Goal: Task Accomplishment & Management: Use online tool/utility

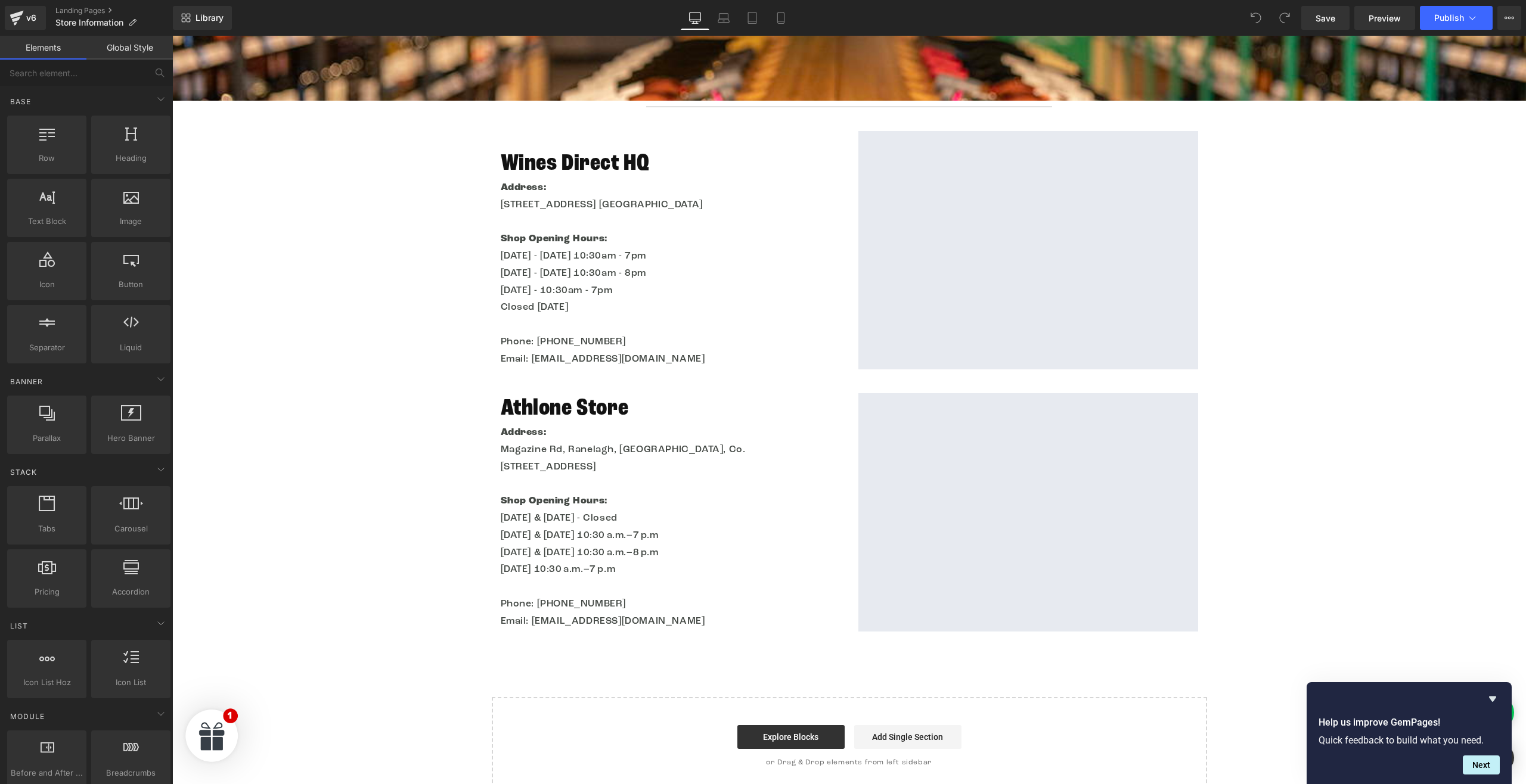
click at [755, 190] on p "Address:" at bounding box center [670, 188] width 339 height 17
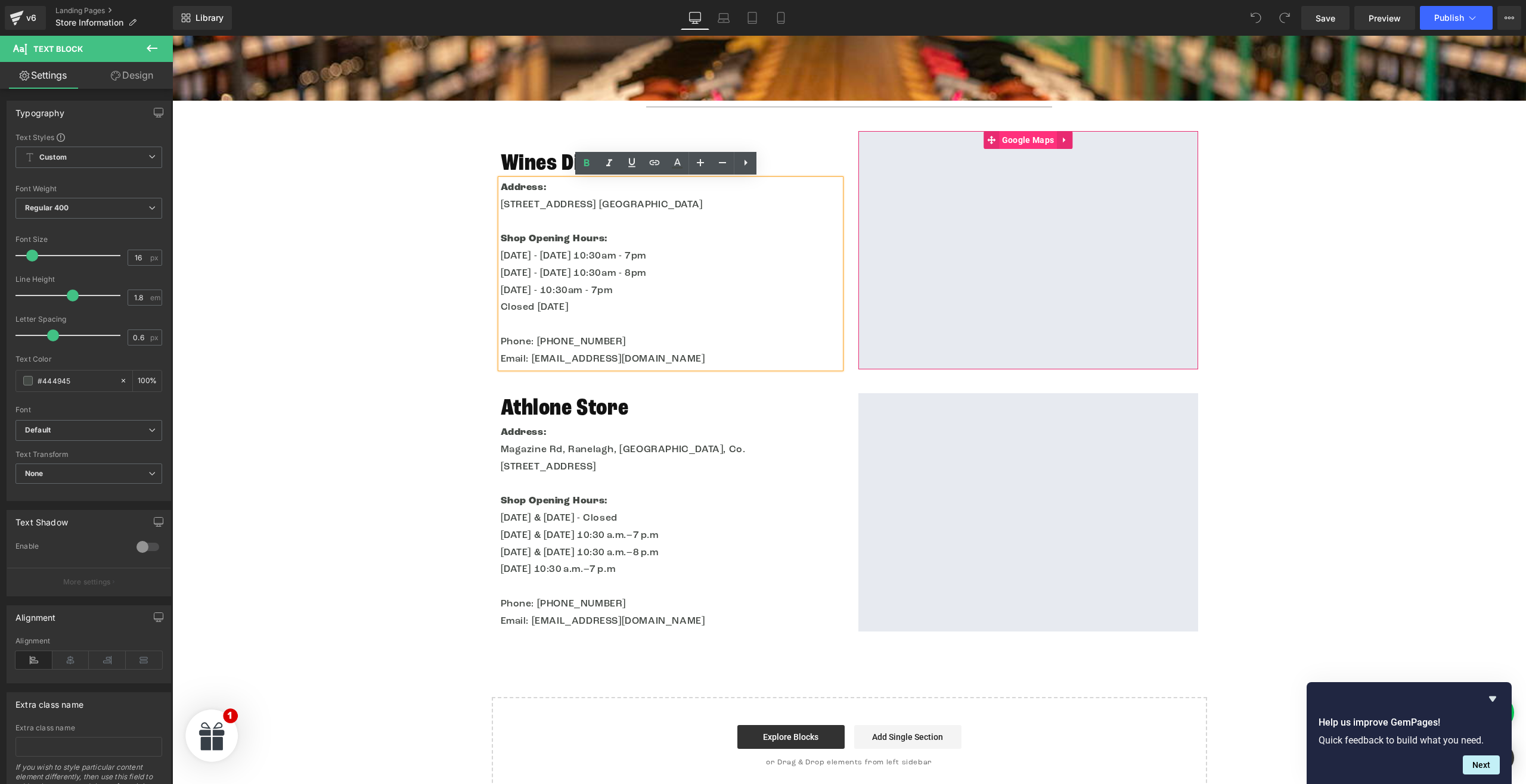
click at [1036, 143] on link "Google Maps" at bounding box center [1020, 140] width 73 height 18
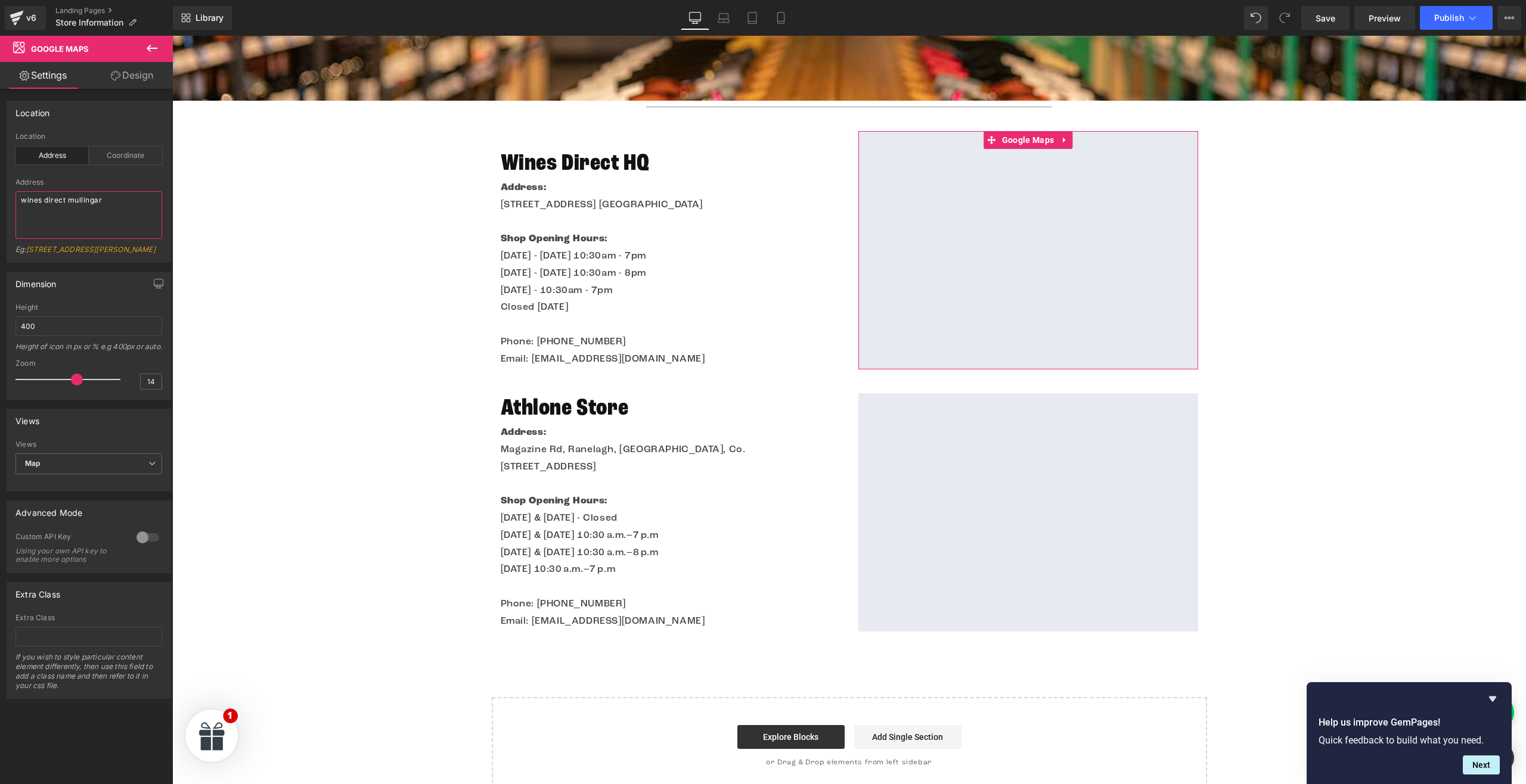
click at [111, 220] on textarea "wines direct mullingar" at bounding box center [89, 215] width 147 height 48
click at [122, 153] on div "Coordinate" at bounding box center [126, 155] width 73 height 18
click at [69, 154] on div "Address" at bounding box center [52, 155] width 73 height 18
click at [93, 205] on textarea "wines direct mullingar" at bounding box center [89, 215] width 147 height 48
drag, startPoint x: 78, startPoint y: 12, endPoint x: 666, endPoint y: 31, distance: 588.3
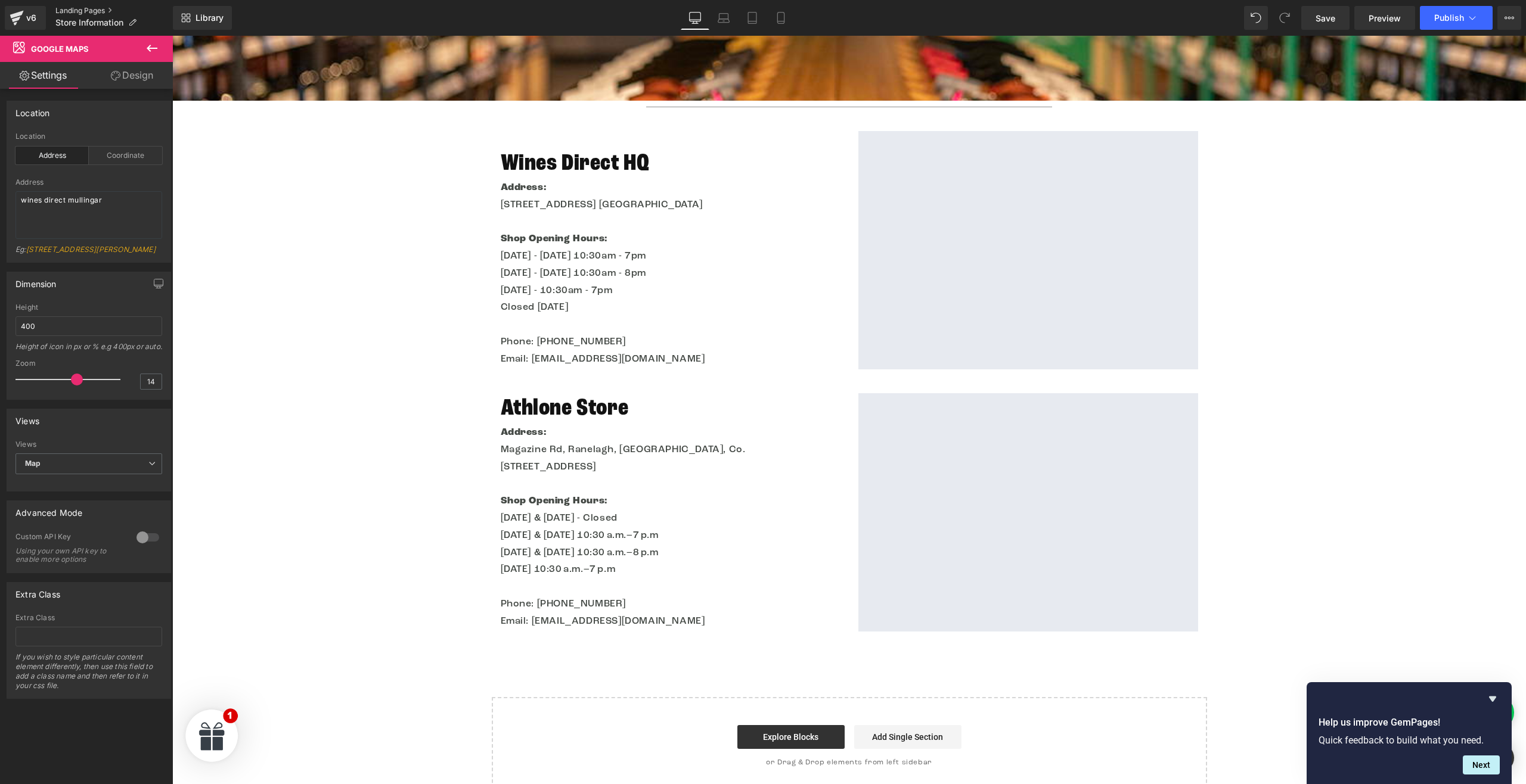
click at [78, 12] on link "Landing Pages" at bounding box center [114, 10] width 118 height 9
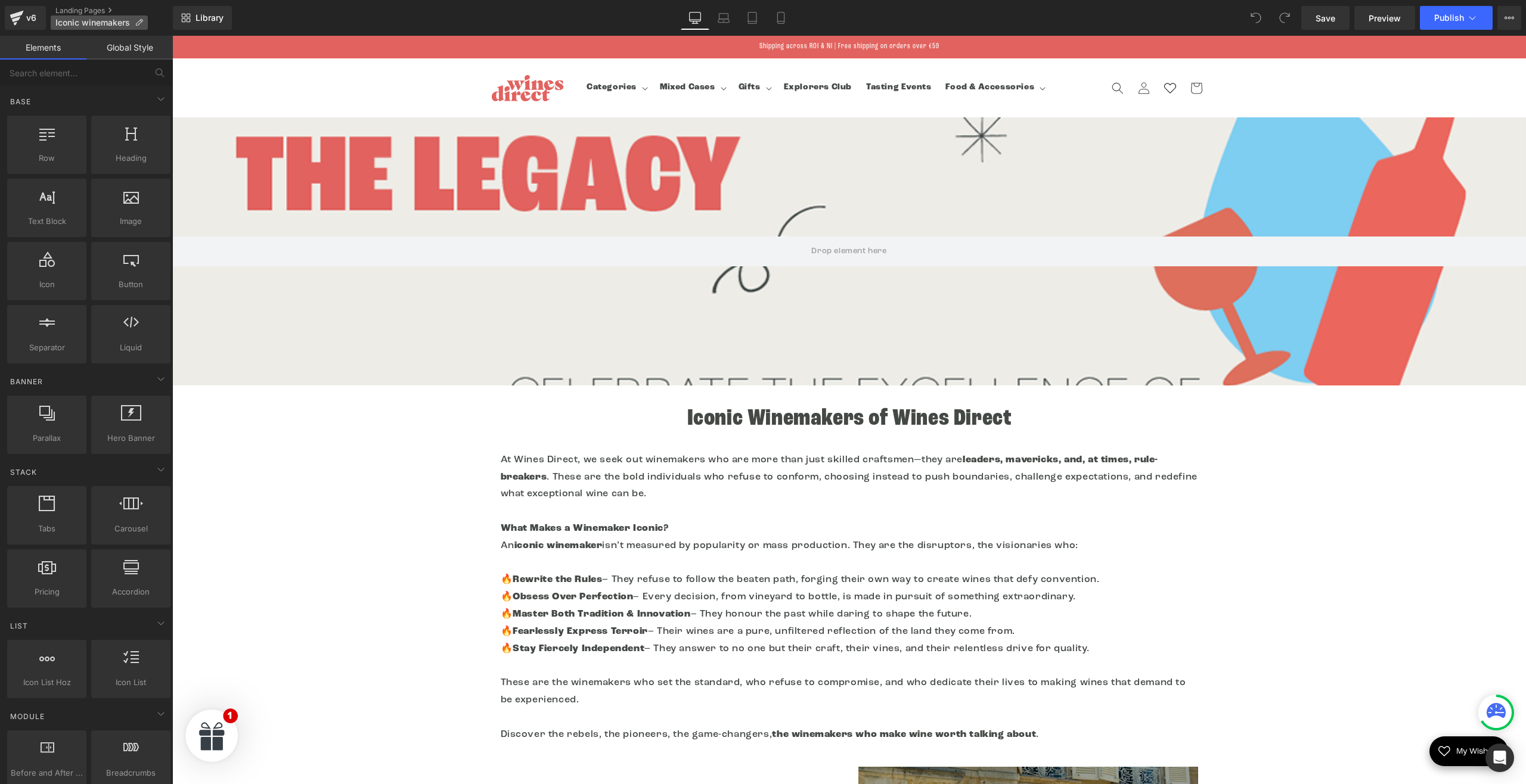
click at [88, 20] on span "Iconic winemakers" at bounding box center [93, 22] width 74 height 9
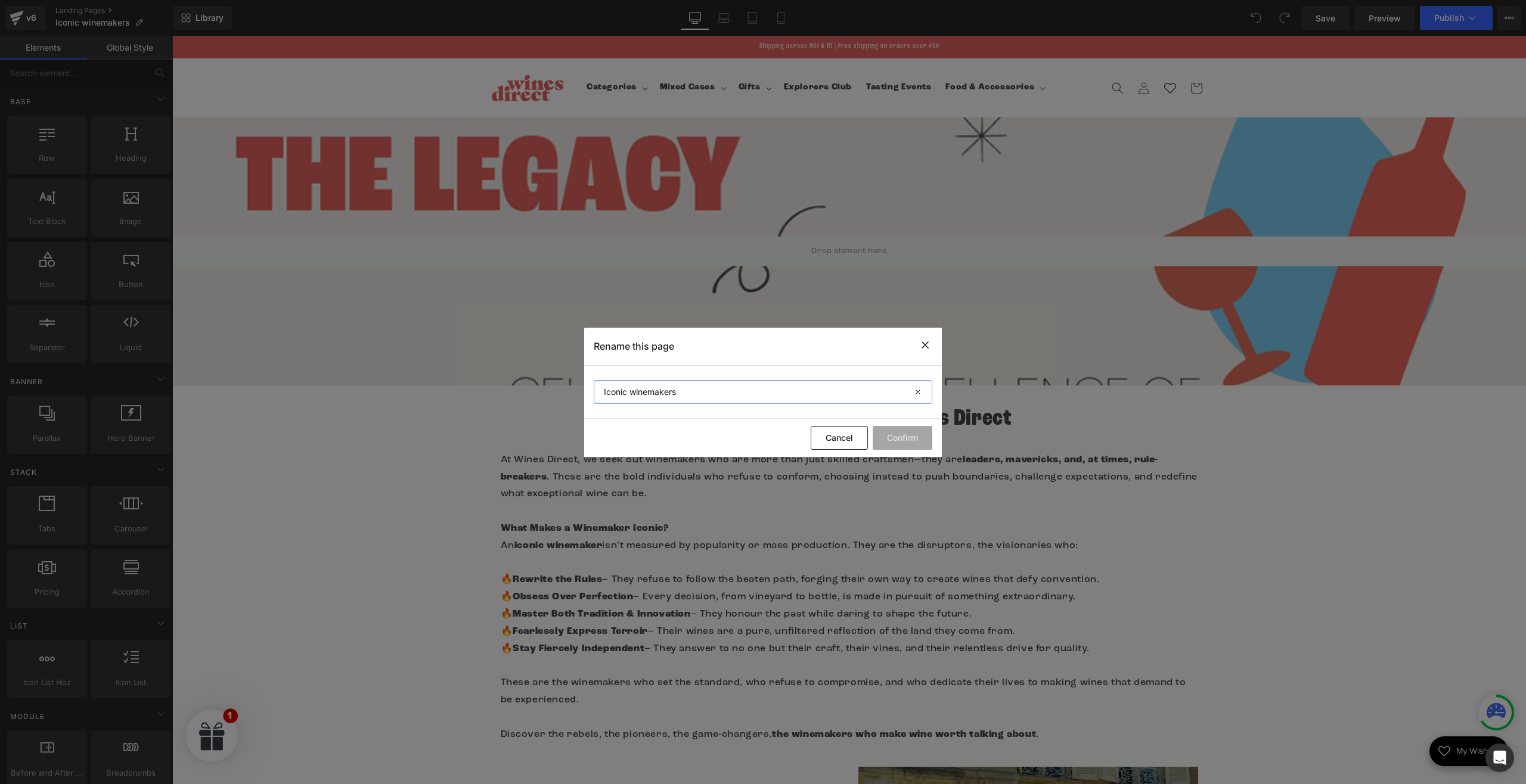
click at [700, 398] on input "Iconic winemakers" at bounding box center [763, 391] width 339 height 24
click at [917, 339] on div "Rename this page" at bounding box center [763, 346] width 358 height 38
drag, startPoint x: 750, startPoint y: 310, endPoint x: 923, endPoint y: 346, distance: 176.7
click at [923, 346] on icon at bounding box center [925, 345] width 14 height 15
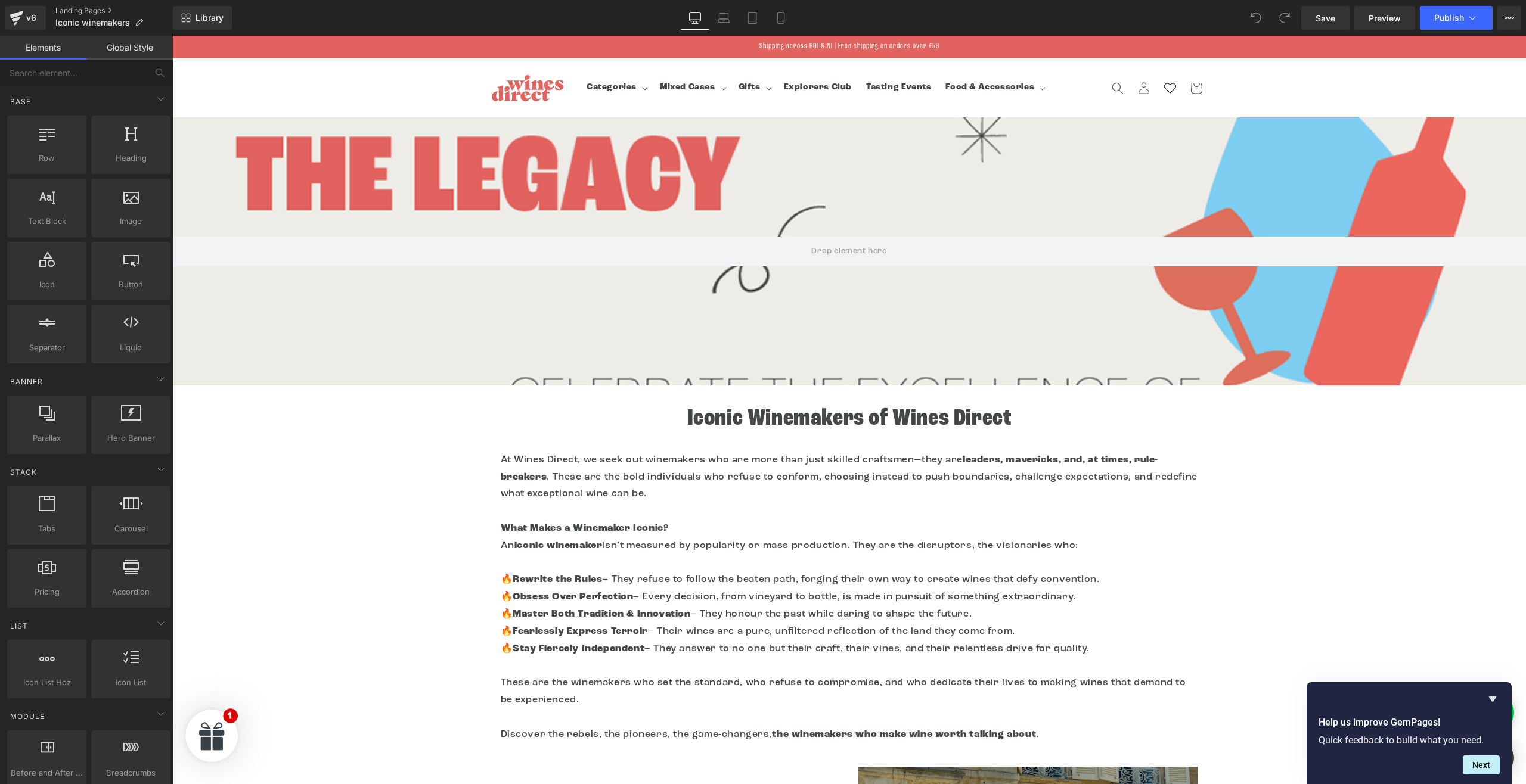
click at [79, 9] on link "Landing Pages" at bounding box center [114, 10] width 118 height 9
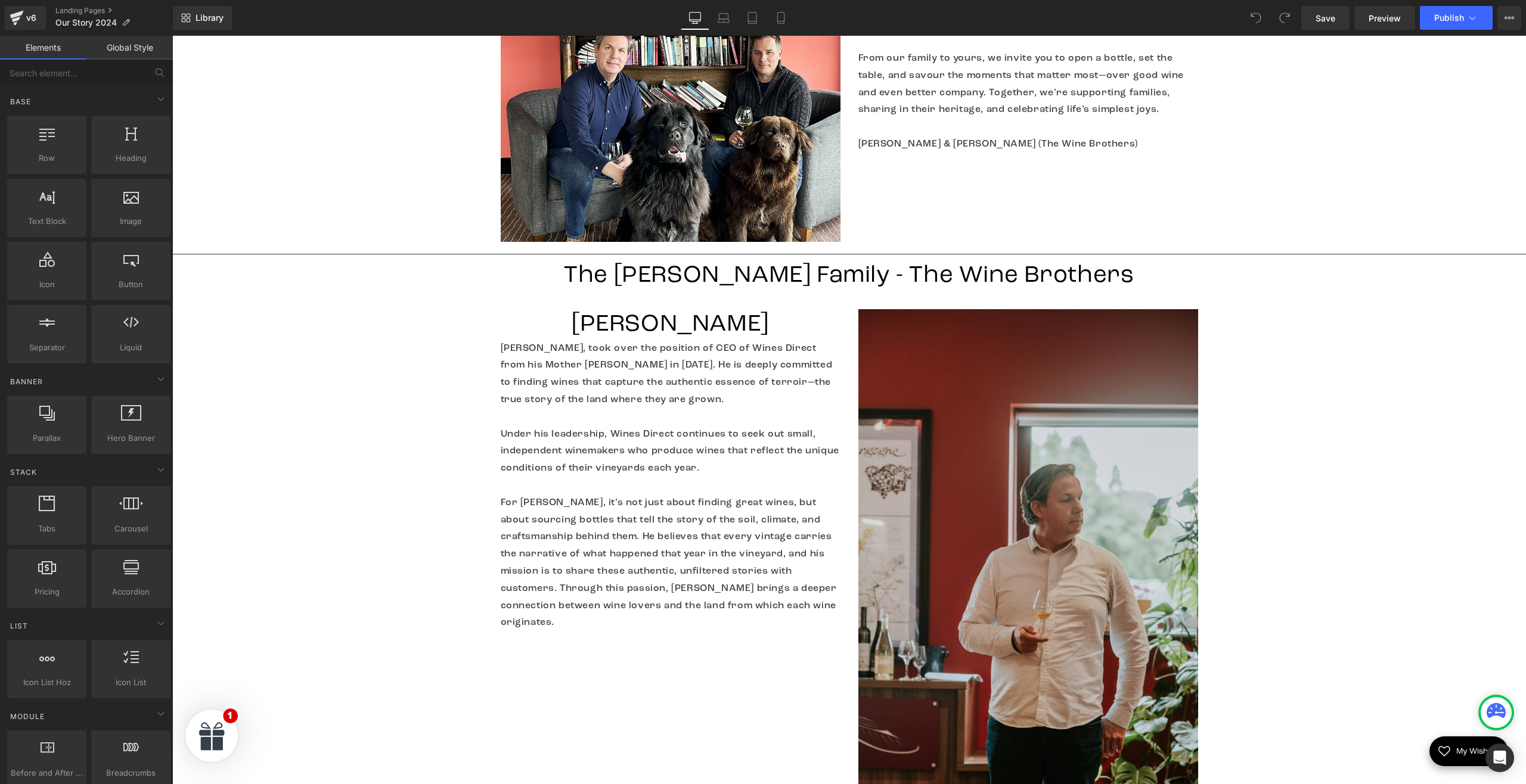
scroll to position [2138, 0]
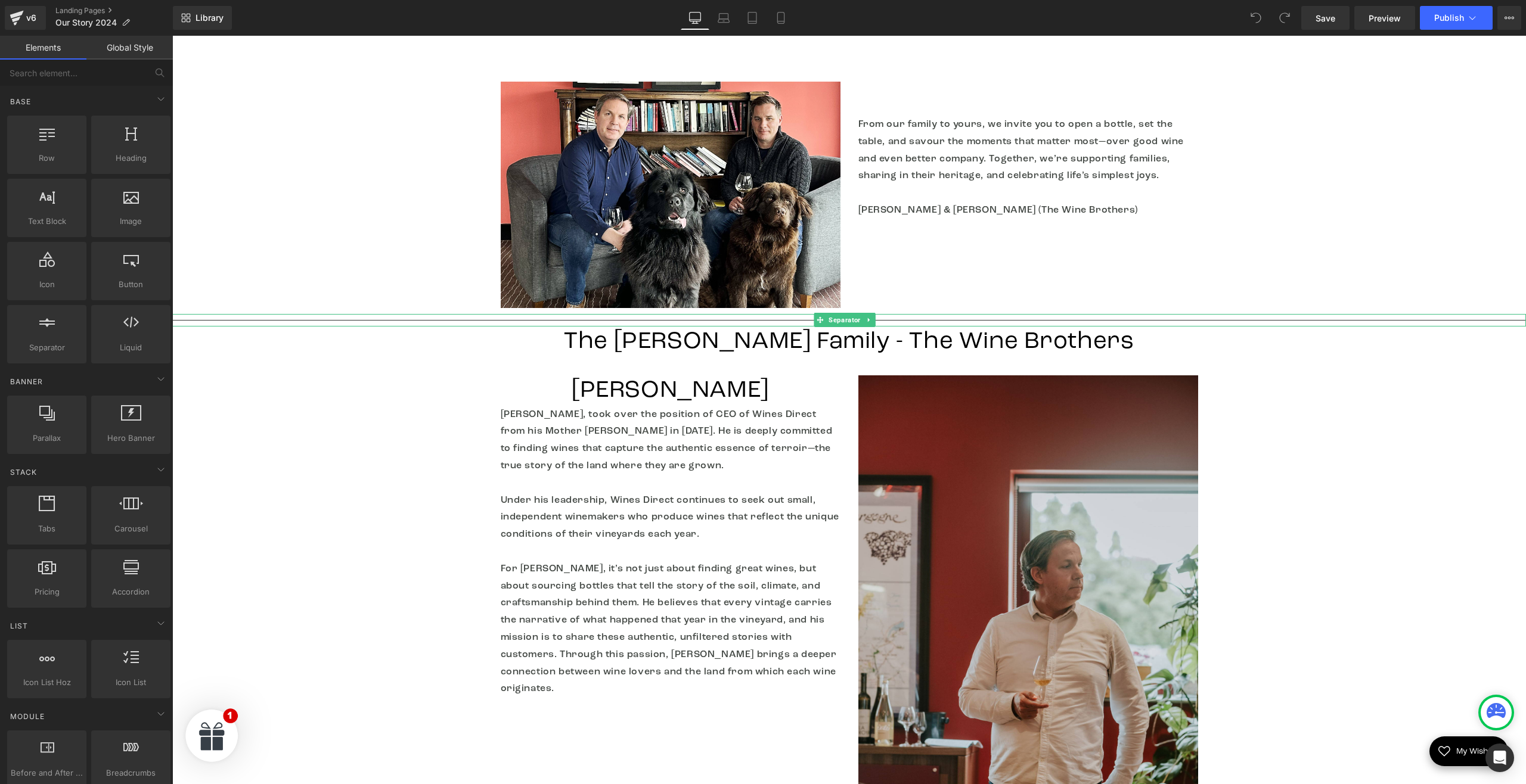
click at [919, 314] on div at bounding box center [849, 320] width 1353 height 13
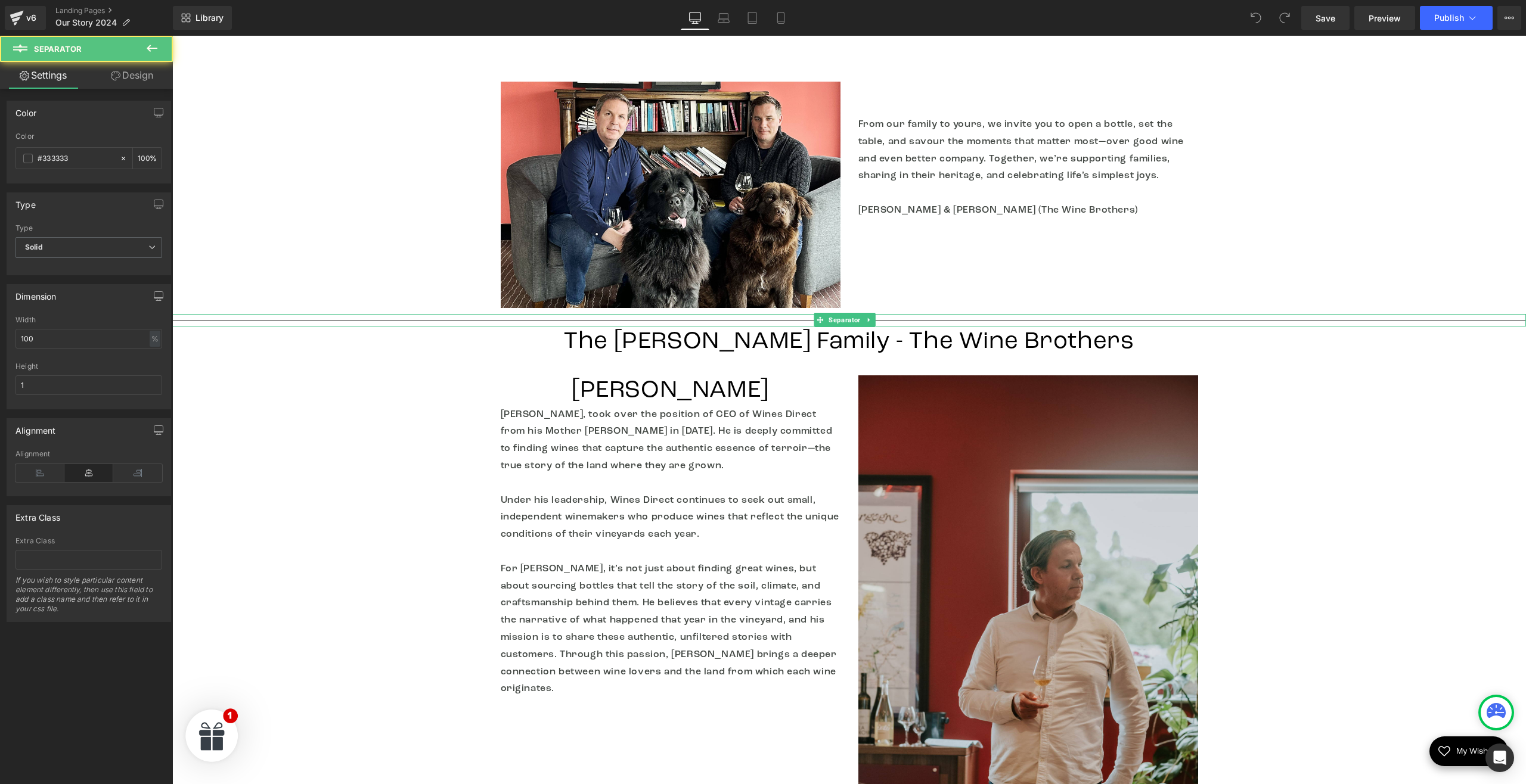
click at [918, 320] on hr at bounding box center [849, 323] width 1353 height 6
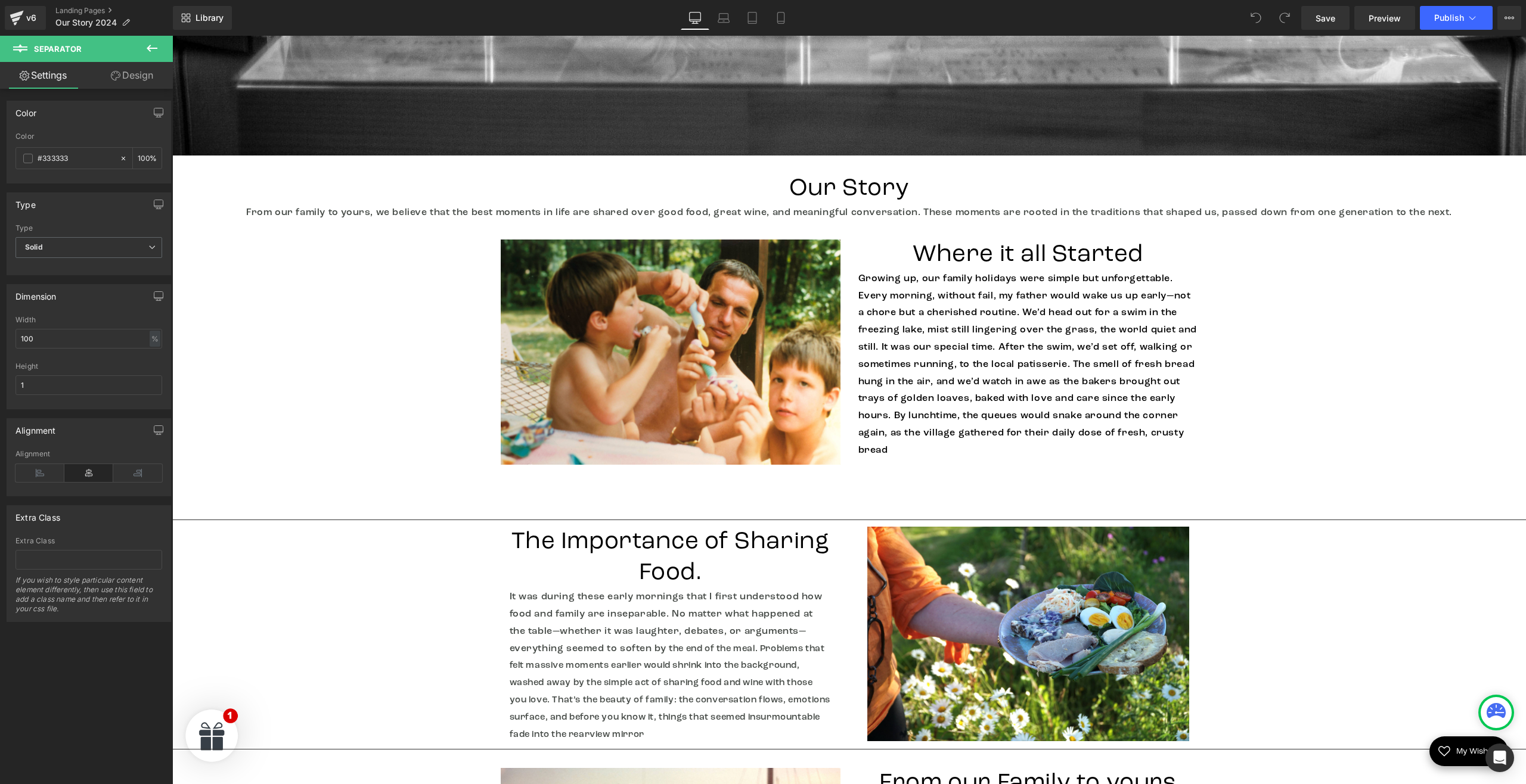
scroll to position [851, 0]
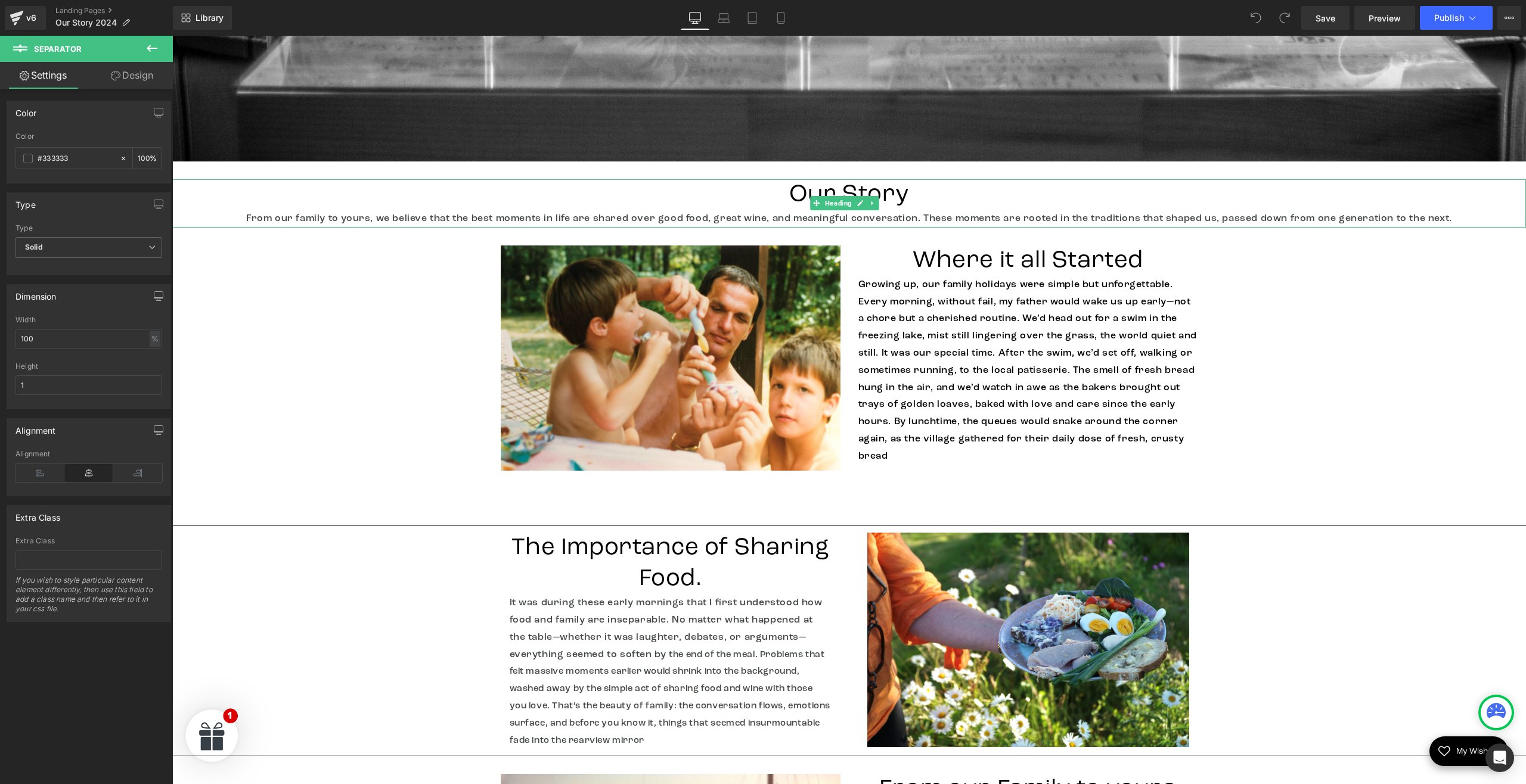
click at [857, 220] on div "From our family to yours, we believe that the best moments in life are shared o…" at bounding box center [849, 219] width 1353 height 17
